Goal: Task Accomplishment & Management: Manage account settings

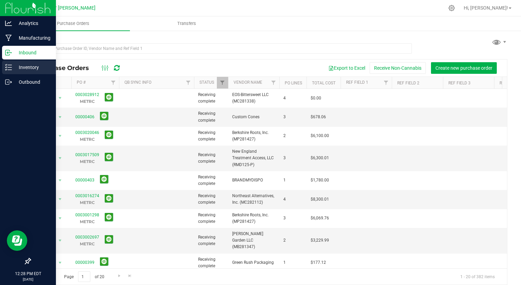
click at [30, 65] on p "Inventory" at bounding box center [32, 67] width 41 height 8
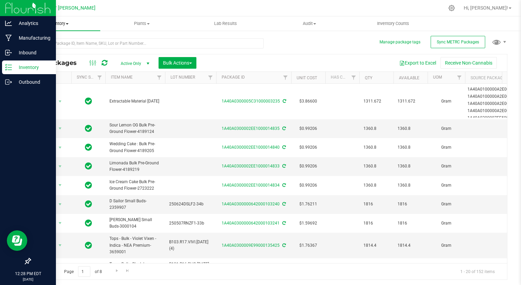
click at [67, 23] on span at bounding box center [67, 23] width 3 height 1
click at [70, 81] on span "From bill of materials" at bounding box center [47, 82] width 62 height 6
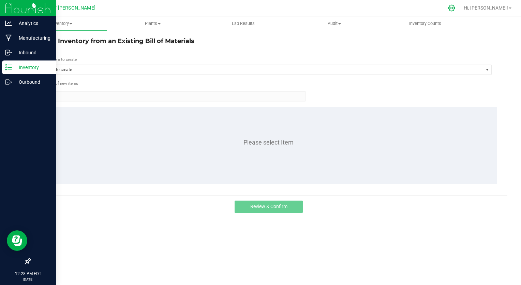
click at [455, 8] on icon at bounding box center [451, 7] width 7 height 7
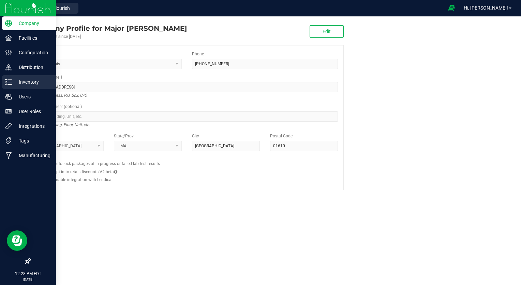
click at [25, 81] on p "Inventory" at bounding box center [32, 82] width 41 height 8
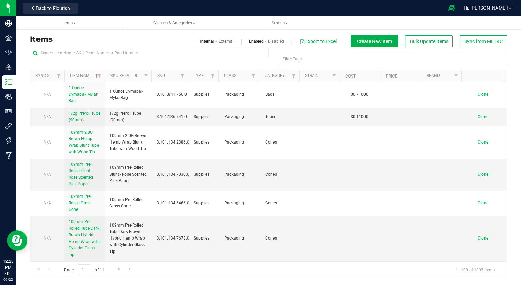
click at [349, 57] on div "Filter Tags" at bounding box center [393, 59] width 229 height 10
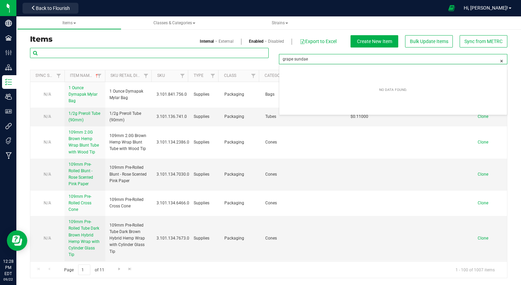
type input "Filter Tags"
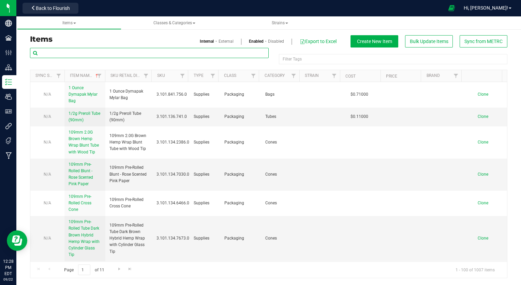
click at [128, 55] on input "text" at bounding box center [149, 53] width 239 height 10
type input "grape sundae"
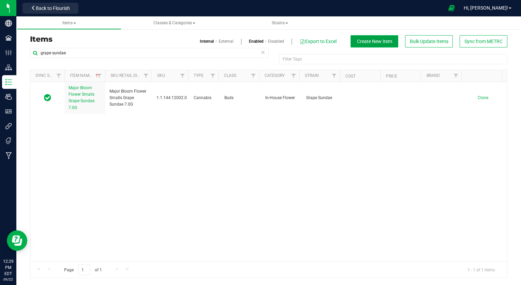
click at [381, 38] on button "Create New Item" at bounding box center [375, 41] width 48 height 12
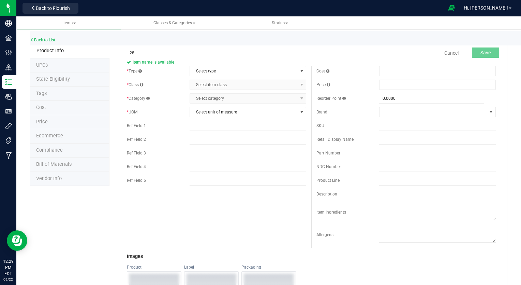
type input "2"
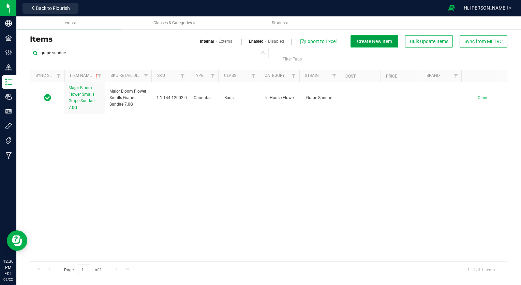
click at [377, 40] on span "Create New Item" at bounding box center [374, 41] width 35 height 5
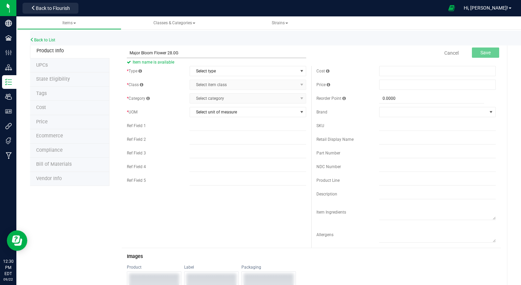
click at [166, 53] on input "Major Bloom Flower 28.0G" at bounding box center [216, 53] width 179 height 10
type input "Major Bloom Flower Grape Sundae 28.0G"
click at [241, 71] on span "Select type" at bounding box center [243, 71] width 107 height 10
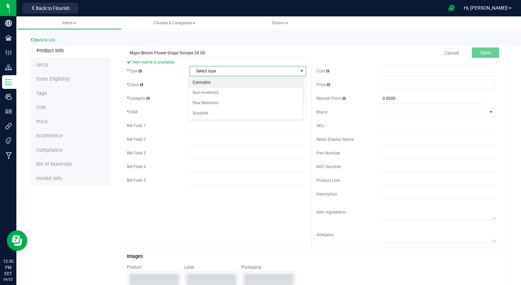
click at [239, 80] on li "Cannabis" at bounding box center [246, 82] width 115 height 10
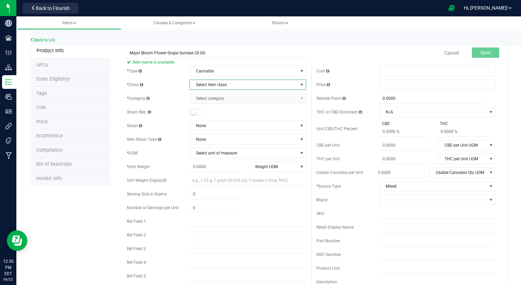
click at [239, 83] on span "Select item class" at bounding box center [243, 85] width 107 height 10
click at [219, 96] on li "Buds" at bounding box center [246, 96] width 115 height 10
click at [221, 96] on span "Select category" at bounding box center [243, 98] width 107 height 10
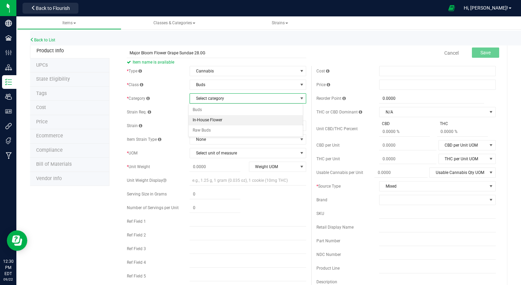
click at [216, 120] on li "In-House Flower" at bounding box center [246, 120] width 115 height 10
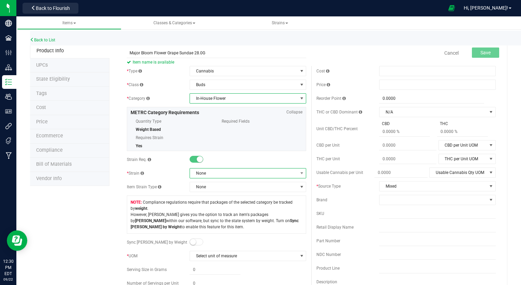
click at [257, 177] on span "None" at bounding box center [243, 173] width 107 height 10
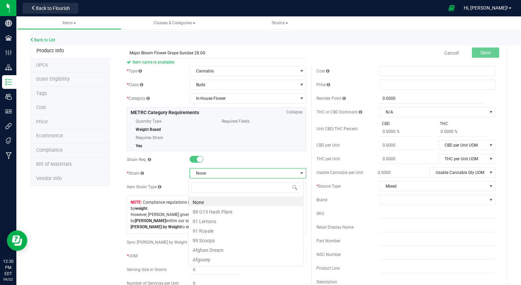
scroll to position [10, 115]
type input "grape su"
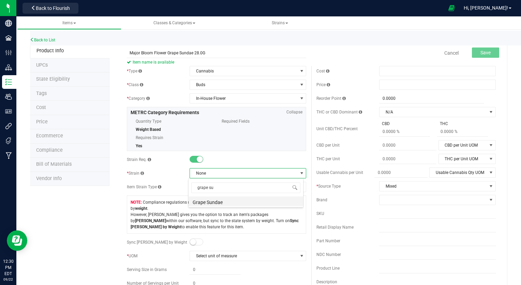
click at [232, 201] on li "Grape Sundae" at bounding box center [246, 201] width 115 height 10
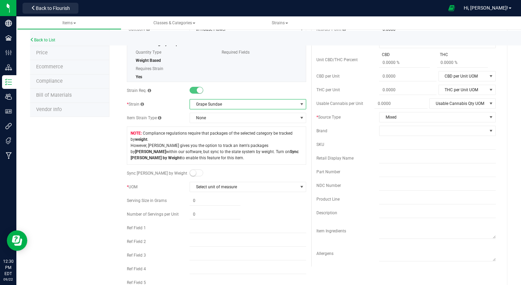
scroll to position [69, 0]
click at [200, 171] on span at bounding box center [197, 172] width 14 height 7
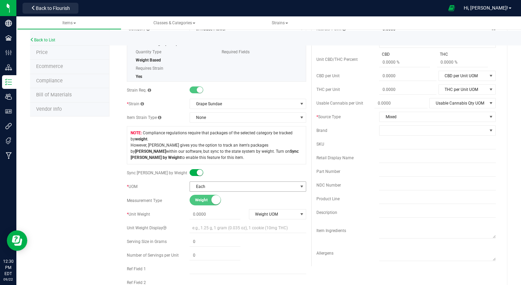
click at [245, 183] on span "Each" at bounding box center [243, 186] width 107 height 10
click at [278, 169] on div at bounding box center [248, 172] width 117 height 7
click at [207, 213] on span at bounding box center [215, 214] width 51 height 10
type input "28"
type input "28.0000"
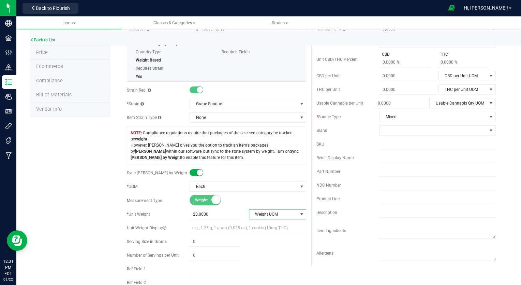
click at [275, 211] on span "Weight UOM" at bounding box center [273, 214] width 48 height 10
click at [276, 224] on li "Gram" at bounding box center [275, 225] width 56 height 10
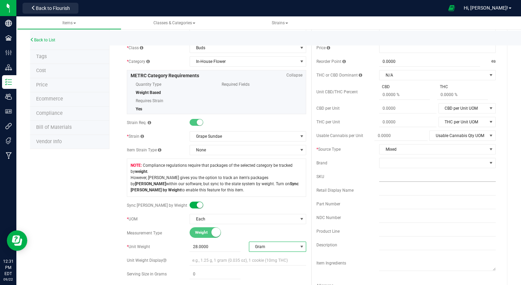
scroll to position [0, 0]
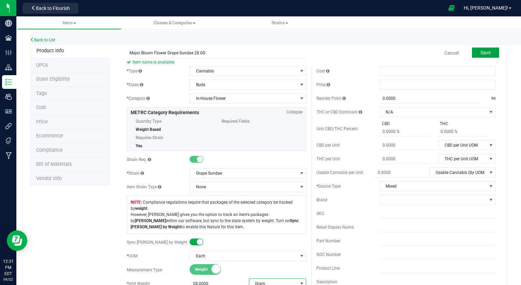
click at [481, 53] on span "Save" at bounding box center [486, 52] width 10 height 5
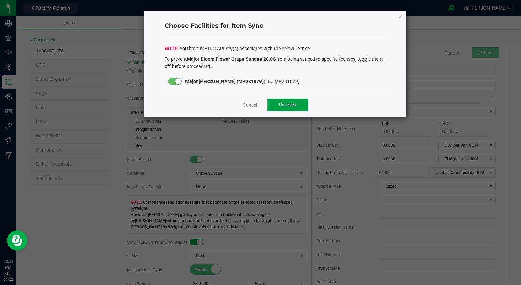
click at [292, 103] on span "Proceed" at bounding box center [287, 104] width 17 height 5
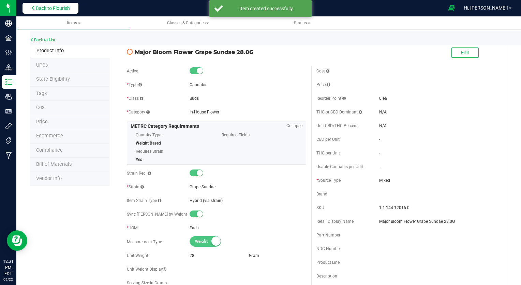
click at [62, 10] on span "Back to Flourish" at bounding box center [53, 7] width 34 height 5
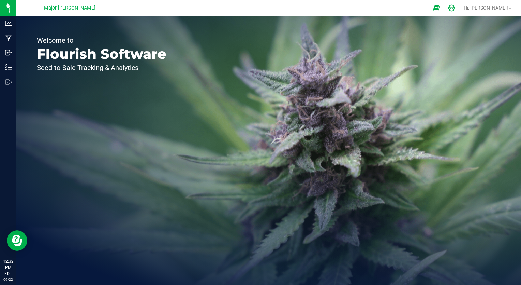
click at [455, 6] on icon at bounding box center [451, 7] width 7 height 7
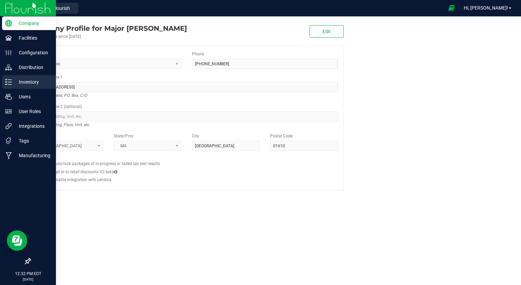
click at [20, 83] on p "Inventory" at bounding box center [32, 82] width 41 height 8
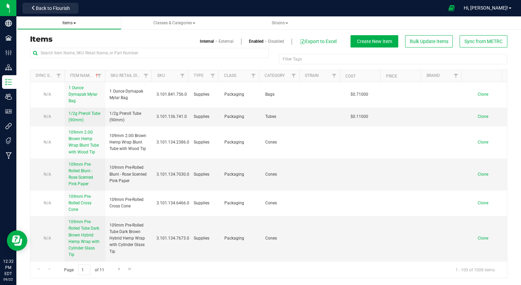
click at [76, 20] on span "Items" at bounding box center [70, 23] width 94 height 6
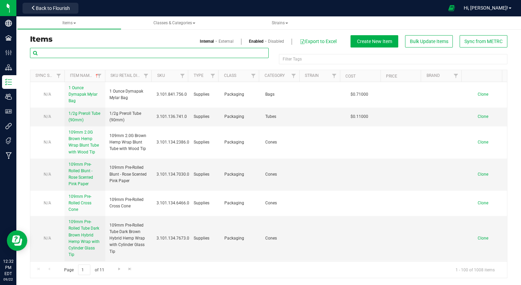
click at [84, 48] on input "text" at bounding box center [149, 53] width 239 height 10
type input "grape sundae"
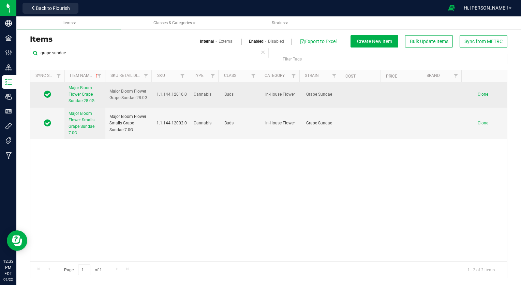
click at [82, 95] on span "Major Bloom Flower Grape Sundae 28.0G" at bounding box center [82, 94] width 26 height 18
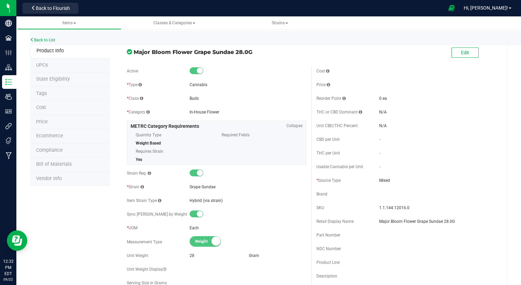
click at [54, 161] on span "Bill of Materials" at bounding box center [53, 164] width 35 height 6
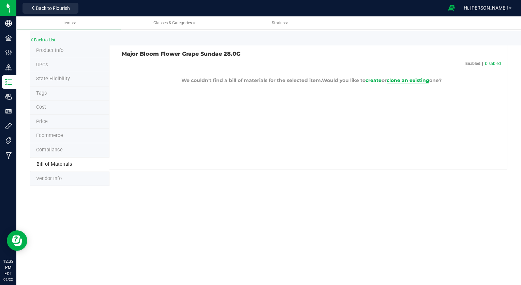
click at [405, 81] on span "clone an existing" at bounding box center [408, 80] width 43 height 6
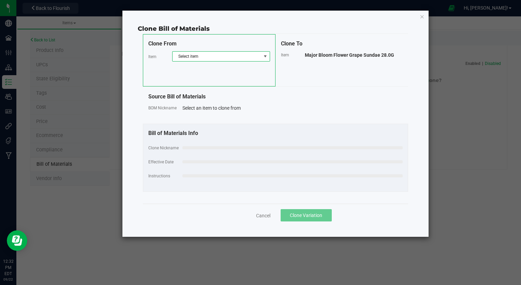
click at [215, 55] on span "Select item" at bounding box center [217, 57] width 89 height 10
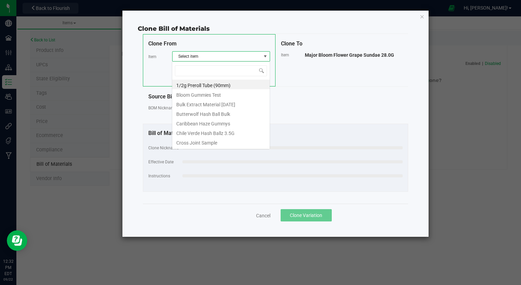
scroll to position [10, 98]
type input "28"
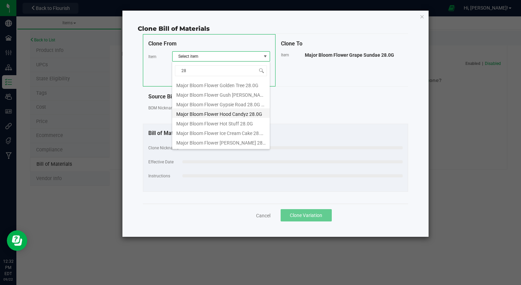
click at [218, 110] on li "Major Bloom Flower Hood Candyz 28.0G" at bounding box center [221, 113] width 98 height 10
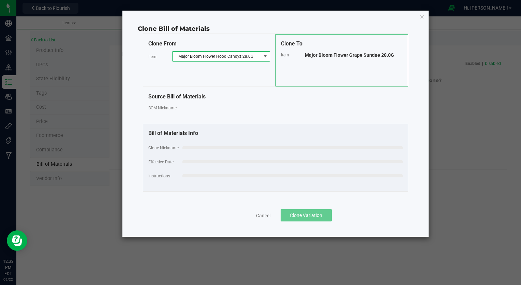
select select "283"
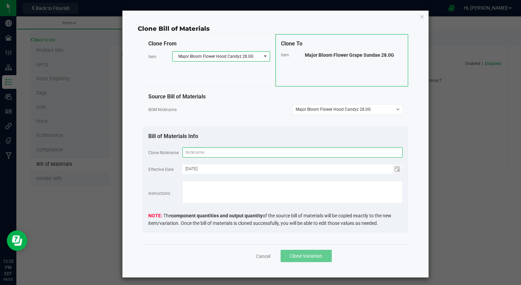
click at [232, 151] on input "text" at bounding box center [293, 152] width 220 height 10
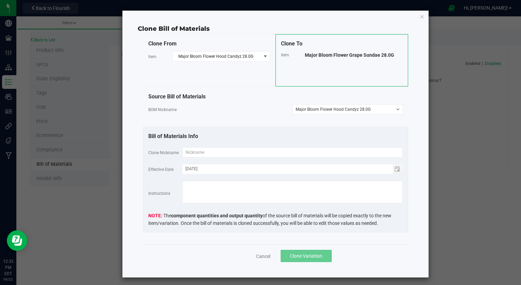
click at [335, 52] on span "Major Bloom Flower Grape Sundae 28.0G" at bounding box center [349, 54] width 89 height 5
click at [335, 52] on div "Major Bloom Flower Grape Sundae 28.0G" at bounding box center [354, 55] width 98 height 7
copy div "Clone From Item Major Bloom Flower Hood Candyz 28.0G Clone To Item"
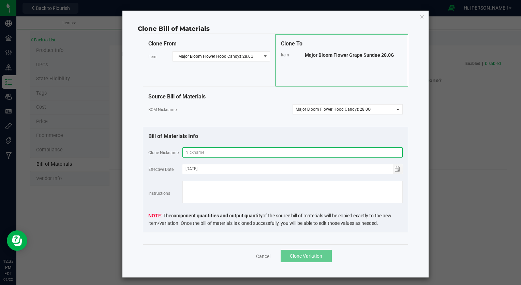
click at [239, 149] on input "text" at bounding box center [293, 152] width 220 height 10
paste input "Major Bloom Flower Grape Sundae 28.0G"
type input "Major Bloom Flower Grape Sundae 28.0G"
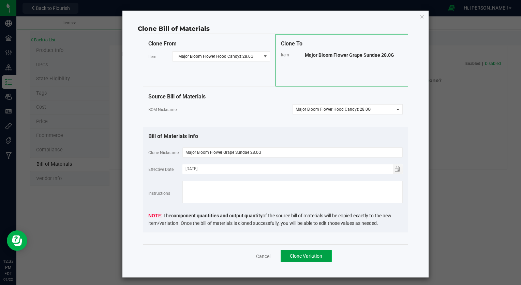
click at [305, 256] on span "Clone Variation" at bounding box center [306, 255] width 32 height 5
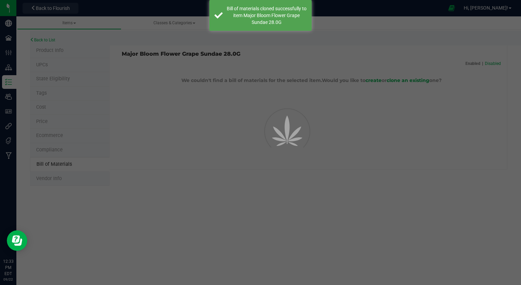
select select "914"
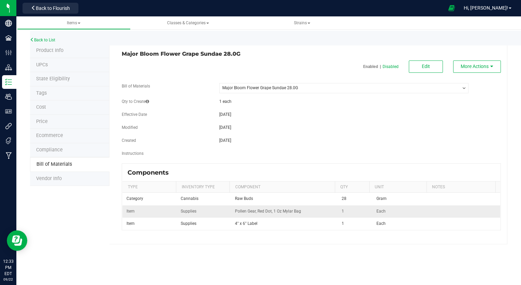
click at [410, 210] on td "Each" at bounding box center [402, 211] width 58 height 12
click at [424, 72] on button "Edit" at bounding box center [426, 66] width 34 height 12
select select "914"
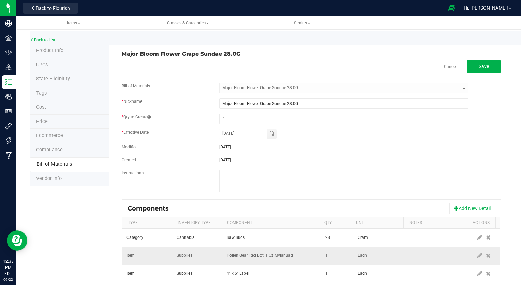
scroll to position [18, 0]
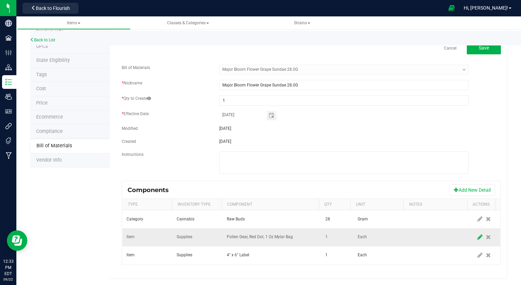
click at [478, 236] on icon at bounding box center [480, 237] width 5 height 6
click at [310, 237] on span "NO DATA FOUND" at bounding box center [312, 236] width 5 height 5
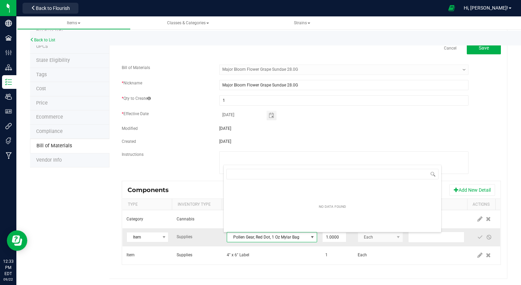
scroll to position [10, 87]
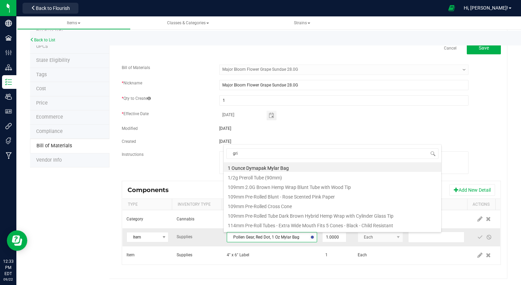
type input "grip"
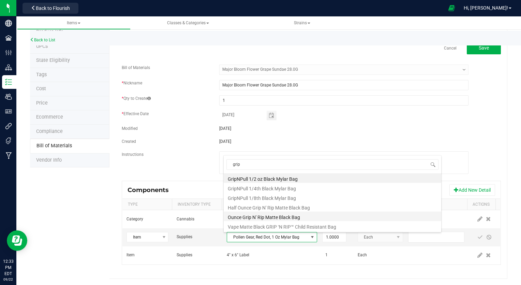
click at [288, 216] on li "Ounce Grip N' Rip Matte Black Bag" at bounding box center [333, 216] width 218 height 10
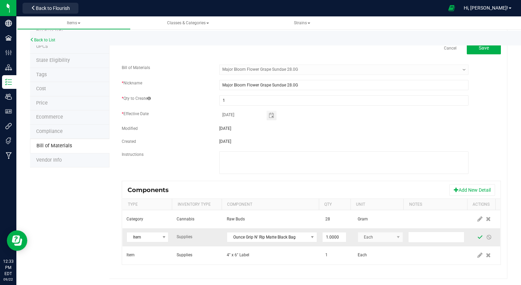
click at [478, 234] on span at bounding box center [480, 236] width 5 height 5
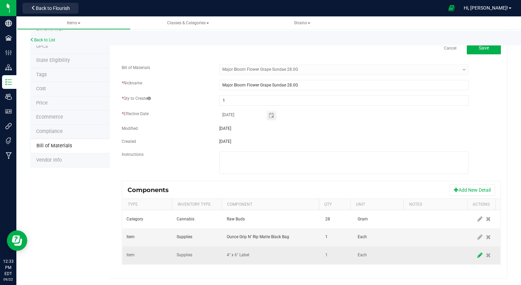
click at [478, 252] on icon at bounding box center [480, 255] width 5 height 6
click at [310, 253] on span "NO DATA FOUND" at bounding box center [312, 254] width 5 height 5
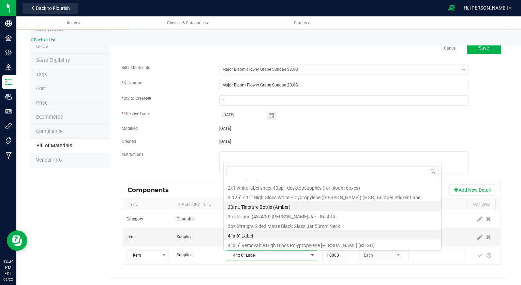
scroll to position [206, 0]
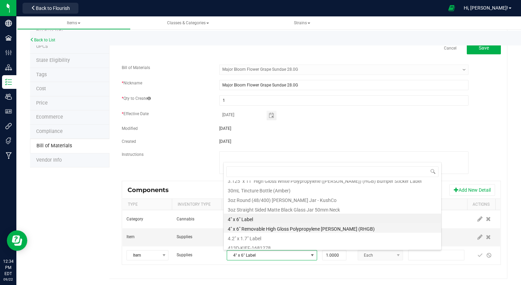
click at [278, 226] on li "4" x 6" Removable High Gloss Polypropylene [PERSON_NAME] (RHGB)" at bounding box center [333, 228] width 218 height 10
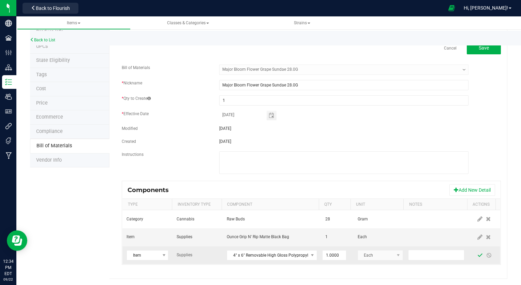
click at [476, 250] on span at bounding box center [480, 255] width 9 height 12
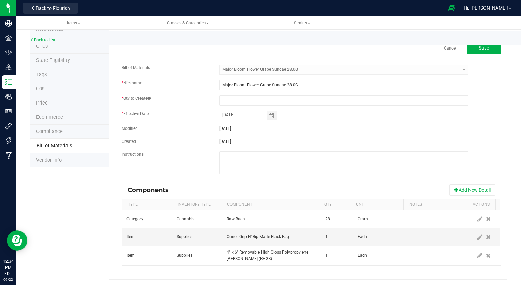
scroll to position [0, 0]
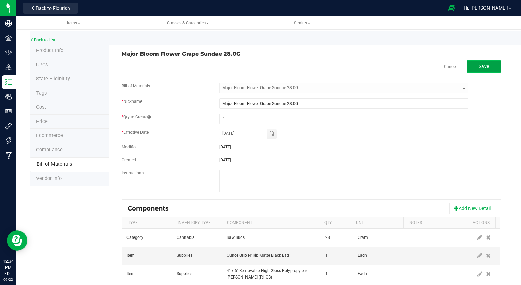
click at [486, 64] on button "Save" at bounding box center [484, 66] width 34 height 12
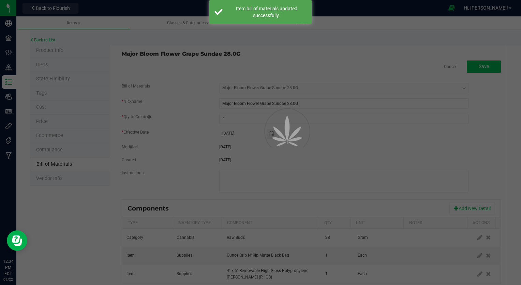
select select "914"
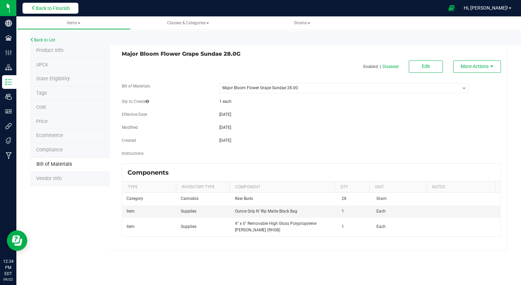
click at [51, 8] on span "Back to Flourish" at bounding box center [53, 7] width 34 height 5
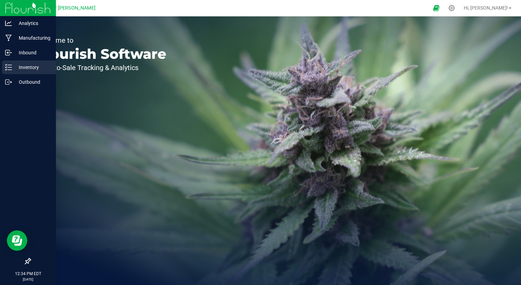
click at [28, 66] on p "Inventory" at bounding box center [32, 67] width 41 height 8
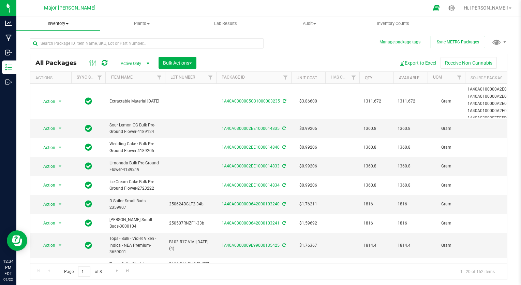
click at [68, 25] on span "Inventory" at bounding box center [58, 23] width 84 height 6
click at [59, 81] on span "From bill of materials" at bounding box center [47, 82] width 62 height 6
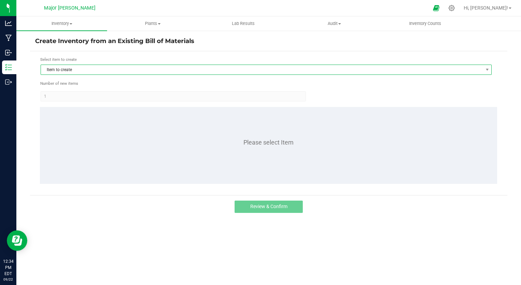
click at [140, 70] on span "Item to create" at bounding box center [262, 70] width 442 height 10
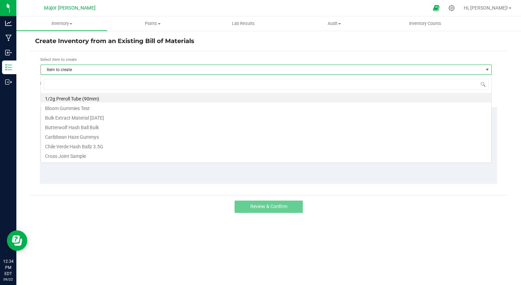
scroll to position [10, 451]
type input "Major Bloom Flower Grape Sundae 28.0G"
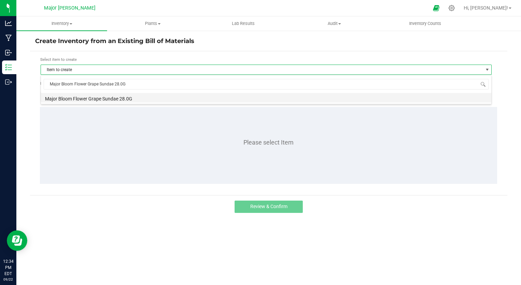
click at [170, 99] on li "Major Bloom Flower Grape Sundae 28.0G" at bounding box center [266, 98] width 451 height 10
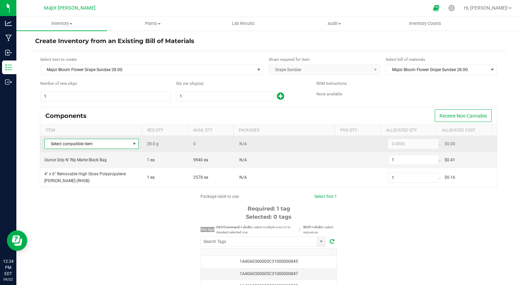
click at [133, 143] on span at bounding box center [134, 143] width 5 height 5
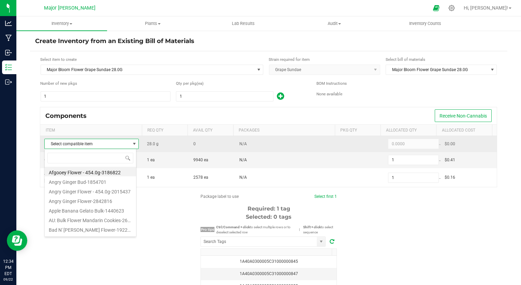
scroll to position [10, 92]
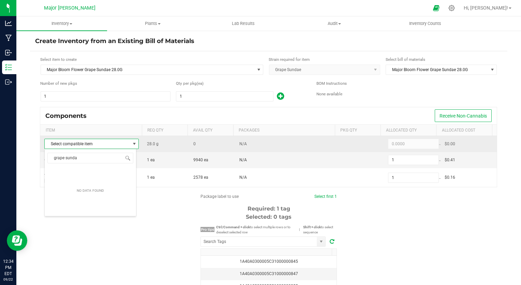
type input "grape sundae"
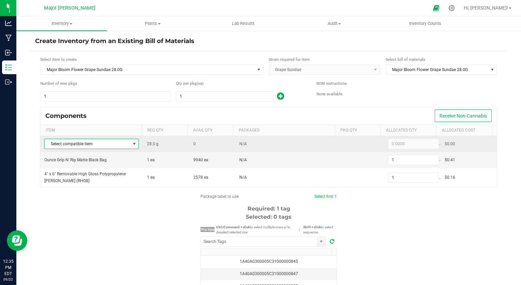
click at [132, 141] on span at bounding box center [134, 143] width 5 height 5
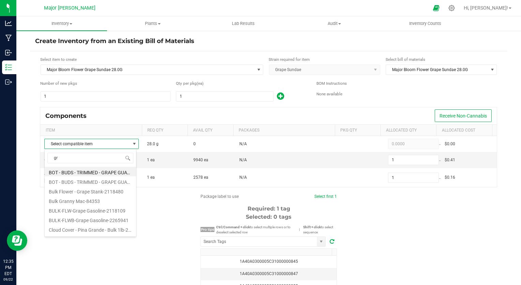
type input "g"
click at [111, 158] on input at bounding box center [90, 157] width 86 height 11
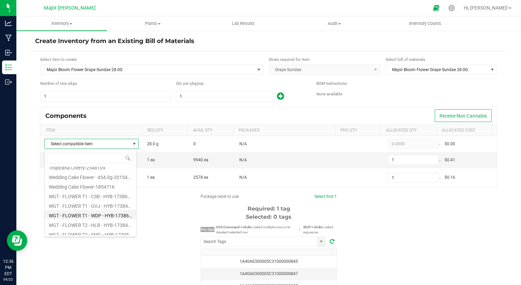
scroll to position [1931, 0]
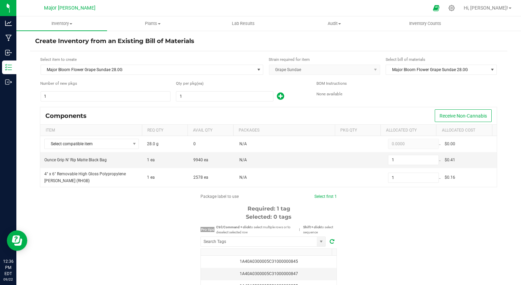
click at [199, 115] on div "Components Receive Non-Cannabis" at bounding box center [268, 115] width 457 height 17
click at [455, 9] on icon at bounding box center [451, 7] width 7 height 7
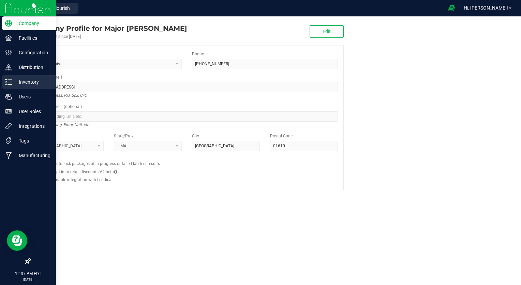
click at [29, 81] on p "Inventory" at bounding box center [32, 82] width 41 height 8
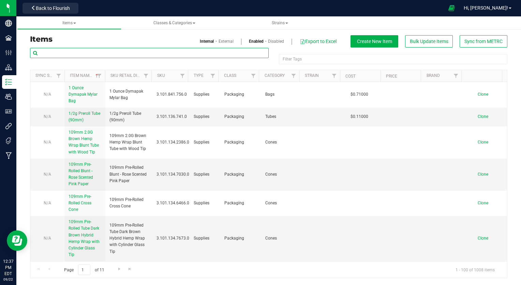
click at [96, 49] on input "text" at bounding box center [149, 53] width 239 height 10
type input "grape sundae"
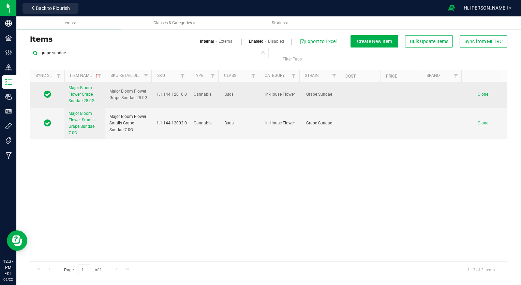
click at [81, 91] on link "Major Bloom Flower Grape Sundae 28.0G" at bounding box center [85, 95] width 33 height 20
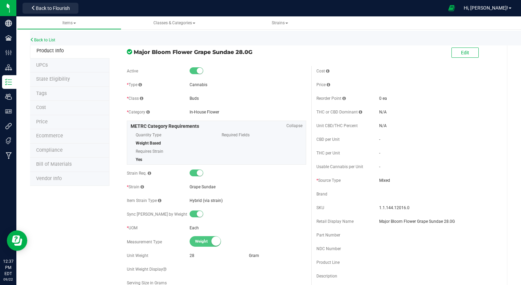
click at [63, 162] on span "Bill of Materials" at bounding box center [53, 164] width 35 height 6
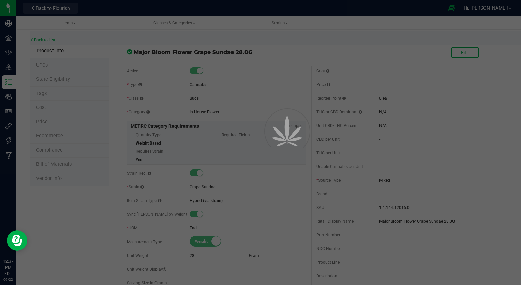
select select "914"
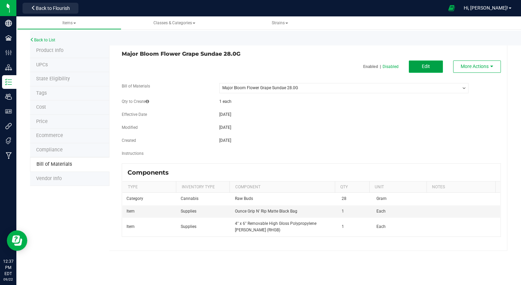
click at [433, 60] on button "Edit" at bounding box center [426, 66] width 34 height 12
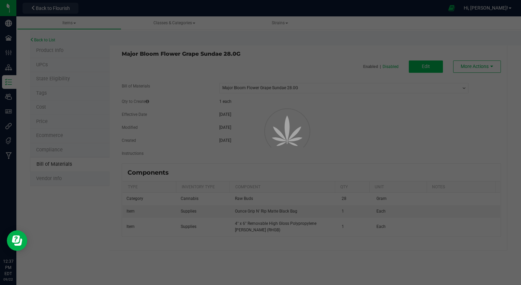
select select "914"
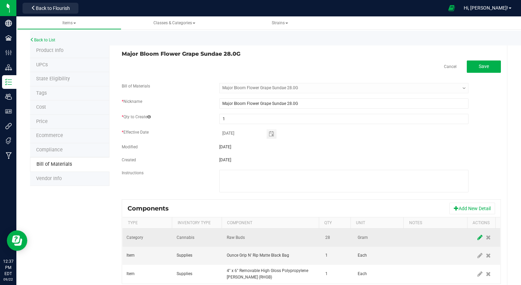
click at [478, 236] on icon at bounding box center [480, 237] width 5 height 6
click at [310, 235] on span at bounding box center [312, 236] width 5 height 5
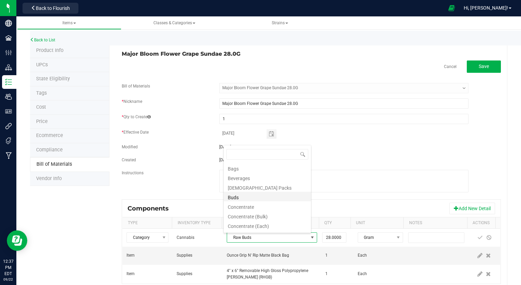
click at [262, 200] on li "Buds" at bounding box center [267, 196] width 87 height 10
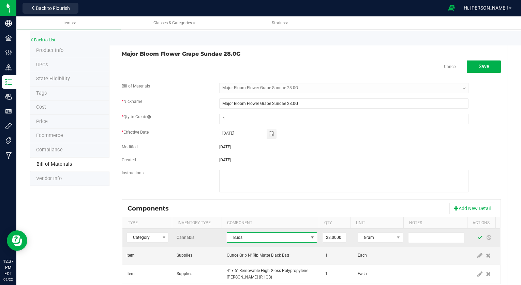
click at [478, 236] on span at bounding box center [480, 236] width 5 height 5
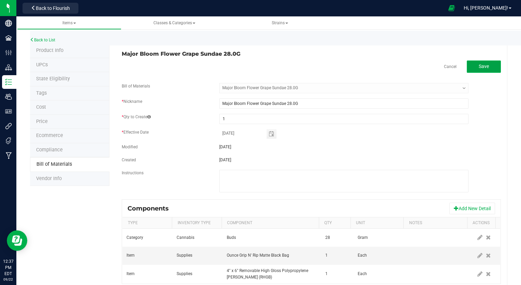
click at [482, 66] on span "Save" at bounding box center [484, 65] width 10 height 5
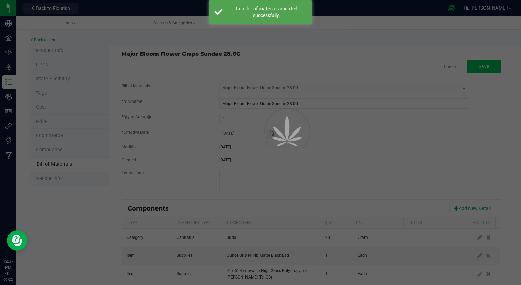
select select "914"
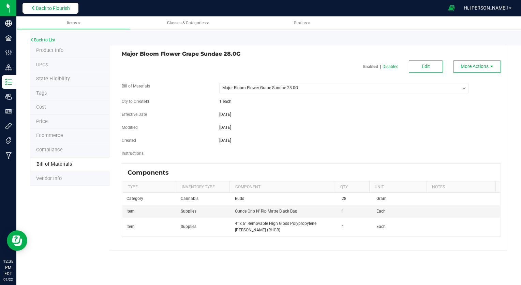
click at [47, 11] on span "Back to Flourish" at bounding box center [53, 7] width 34 height 5
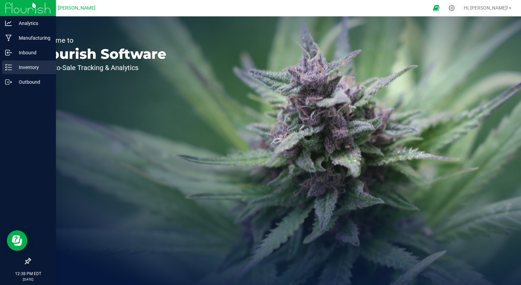
click at [21, 63] on p "Inventory" at bounding box center [32, 67] width 41 height 8
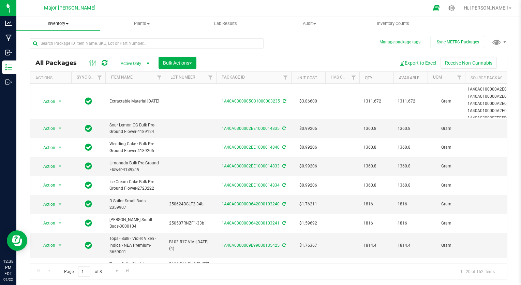
click at [70, 21] on span "Inventory" at bounding box center [58, 23] width 84 height 6
click at [56, 80] on span "From bill of materials" at bounding box center [47, 82] width 62 height 6
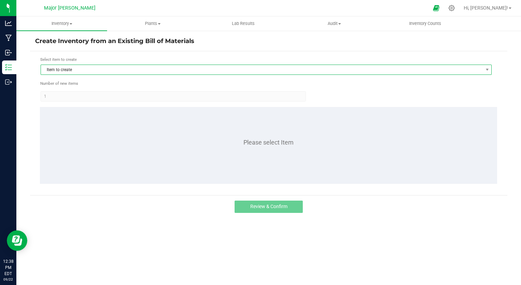
click at [115, 71] on span "Item to create" at bounding box center [262, 70] width 442 height 10
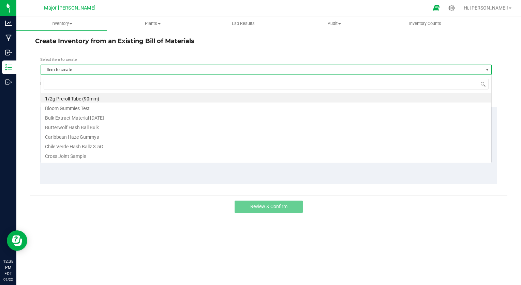
scroll to position [10, 451]
type input "Major Bloom Flower Grape Sundae 28.0G"
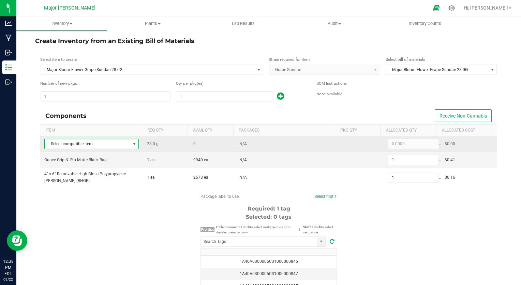
click at [132, 145] on span at bounding box center [134, 143] width 5 height 5
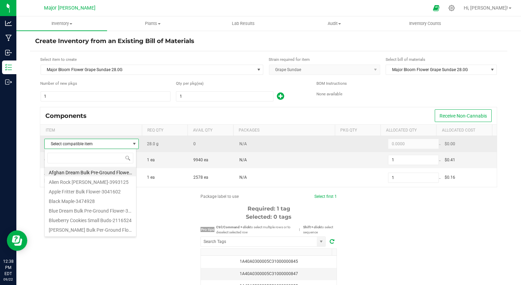
scroll to position [10, 92]
type input "g"
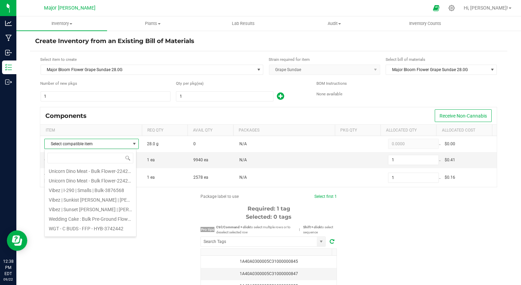
scroll to position [1517, 0]
click at [93, 219] on li "WGT - C BUDS - GSD - IND-3425608" at bounding box center [90, 221] width 91 height 10
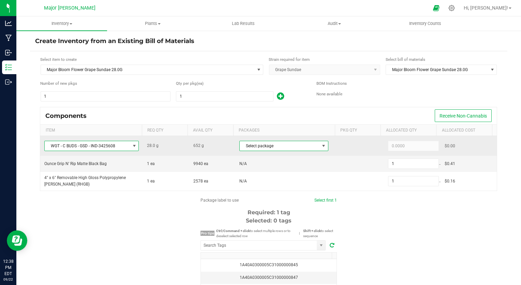
click at [321, 144] on span at bounding box center [323, 145] width 5 height 5
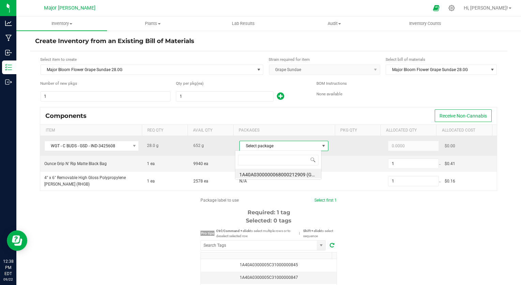
scroll to position [10, 86]
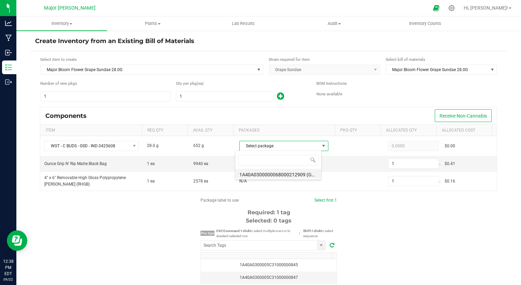
click at [290, 174] on li "1A40A0300000068000212909 (GSD-250717-M3-A)" at bounding box center [278, 174] width 86 height 10
type input "28.0000"
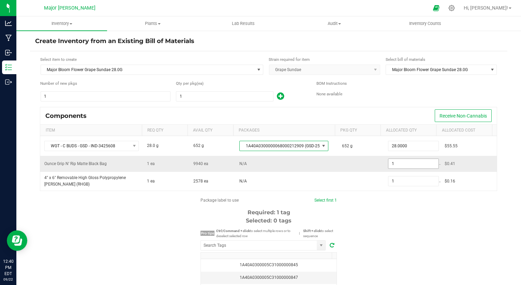
click at [397, 165] on input "1" at bounding box center [414, 164] width 50 height 10
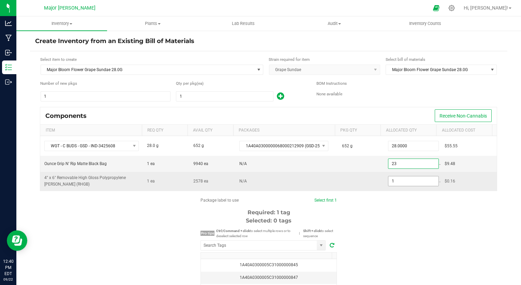
type input "23"
click at [401, 180] on input "1" at bounding box center [414, 181] width 50 height 10
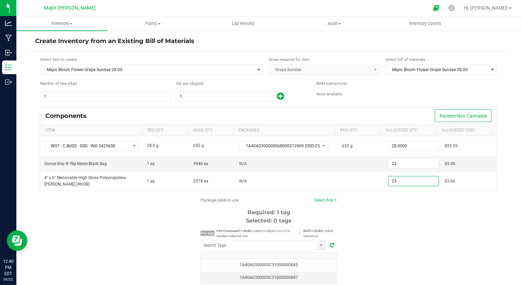
type input "23"
click at [392, 214] on div "Package label to use Select first 1 Required: 1 tag Selected: 0 tags Pro tips C…" at bounding box center [269, 262] width 478 height 130
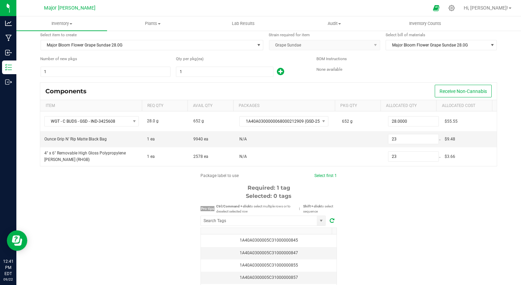
scroll to position [69, 0]
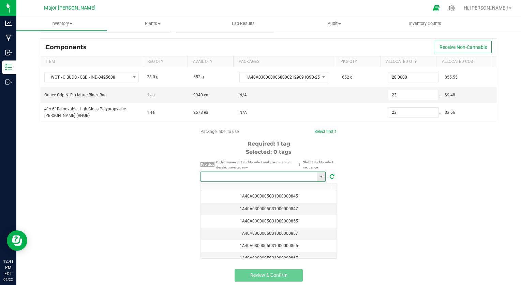
click at [269, 176] on input "NO DATA FOUND" at bounding box center [259, 177] width 116 height 10
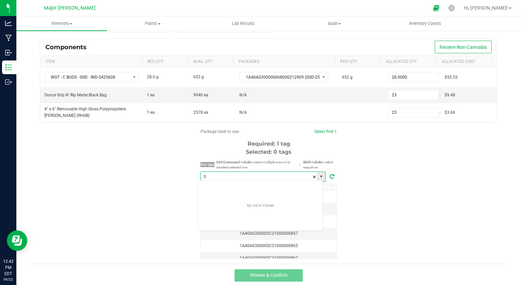
scroll to position [10, 126]
type input "3129"
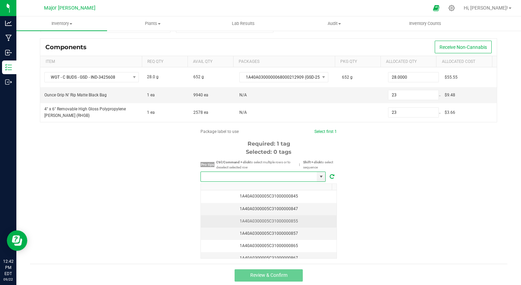
scroll to position [33, 0]
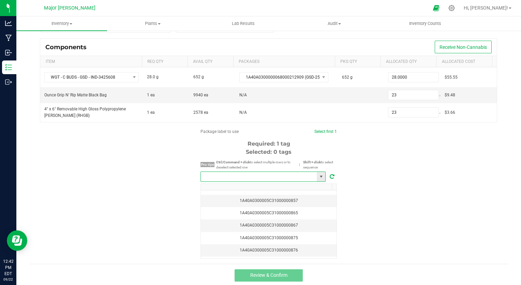
click at [237, 175] on input "NO DATA FOUND" at bounding box center [259, 177] width 116 height 10
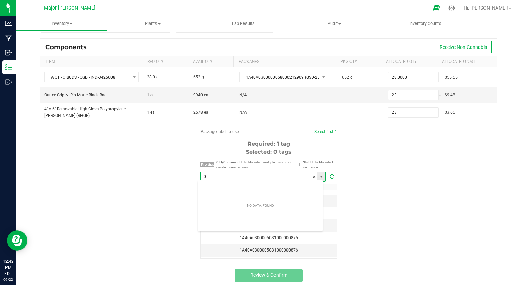
scroll to position [10, 126]
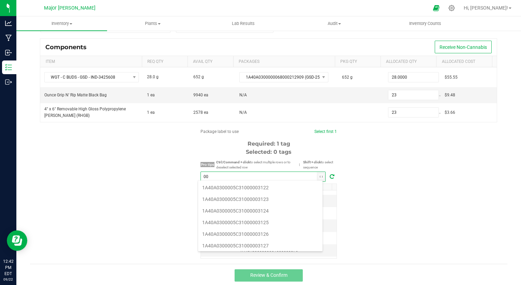
type input "0"
type input "3129"
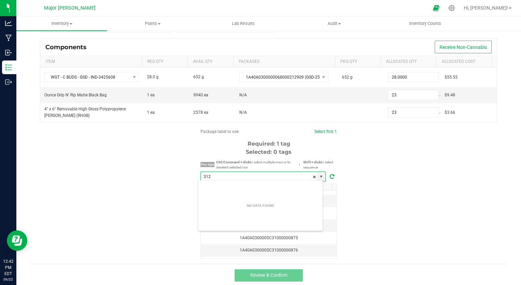
type input "3129"
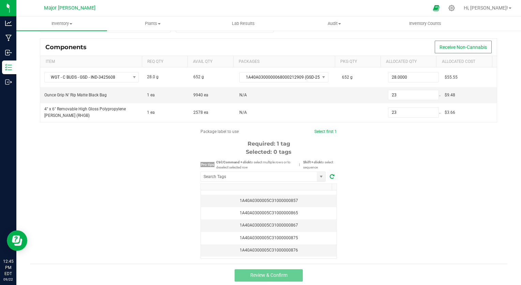
click at [243, 184] on th at bounding box center [266, 187] width 131 height 7
click at [237, 175] on input "NO DATA FOUND" at bounding box center [259, 177] width 116 height 10
click at [259, 189] on li "1A40A0300005C31000003236" at bounding box center [260, 187] width 125 height 12
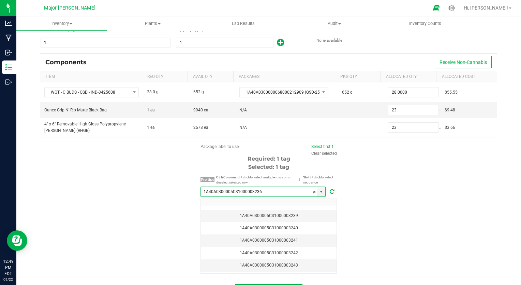
scroll to position [0, 0]
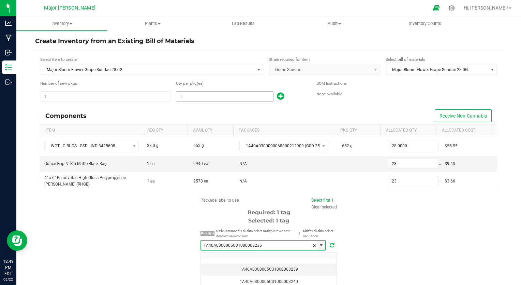
type input "1A40A0300005C31000003236"
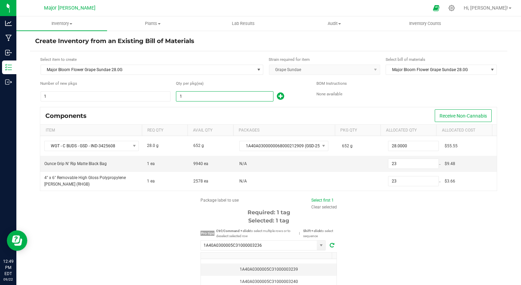
click at [228, 98] on input "1" at bounding box center [224, 96] width 97 height 10
type input "2"
type input "23"
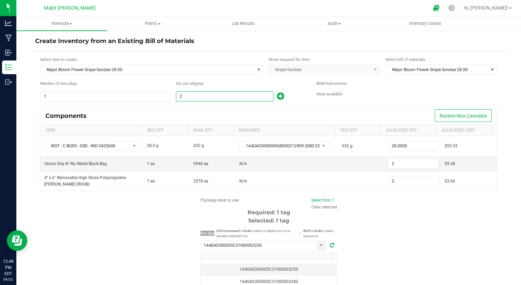
type input "23"
click at [391, 235] on div "Package label to use Select first 1 Clear selected Required: 1 tag Selected: 1 …" at bounding box center [269, 262] width 478 height 130
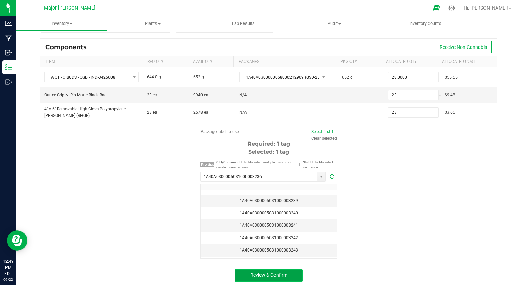
click at [281, 269] on button "Review & Confirm" at bounding box center [269, 275] width 68 height 12
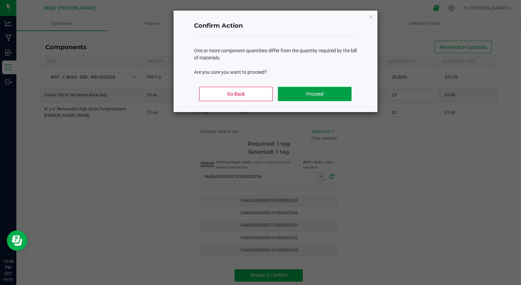
click at [304, 91] on button "Proceed" at bounding box center [314, 94] width 73 height 14
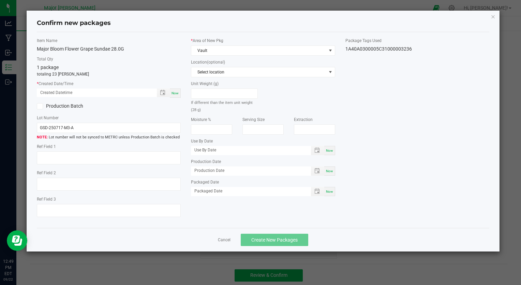
click at [173, 93] on span "Now" at bounding box center [175, 93] width 7 height 4
type input "[DATE] 12:50 PM"
click at [278, 239] on span "Create New Packages" at bounding box center [274, 239] width 46 height 5
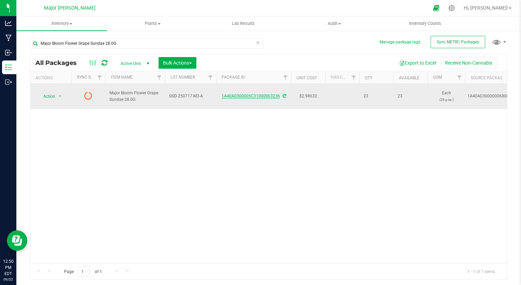
click at [263, 93] on link "1A40A0300005C31000003236" at bounding box center [251, 95] width 58 height 5
click at [241, 93] on link "1A40A0300005C31000003236" at bounding box center [251, 95] width 58 height 5
